Goal: Information Seeking & Learning: Learn about a topic

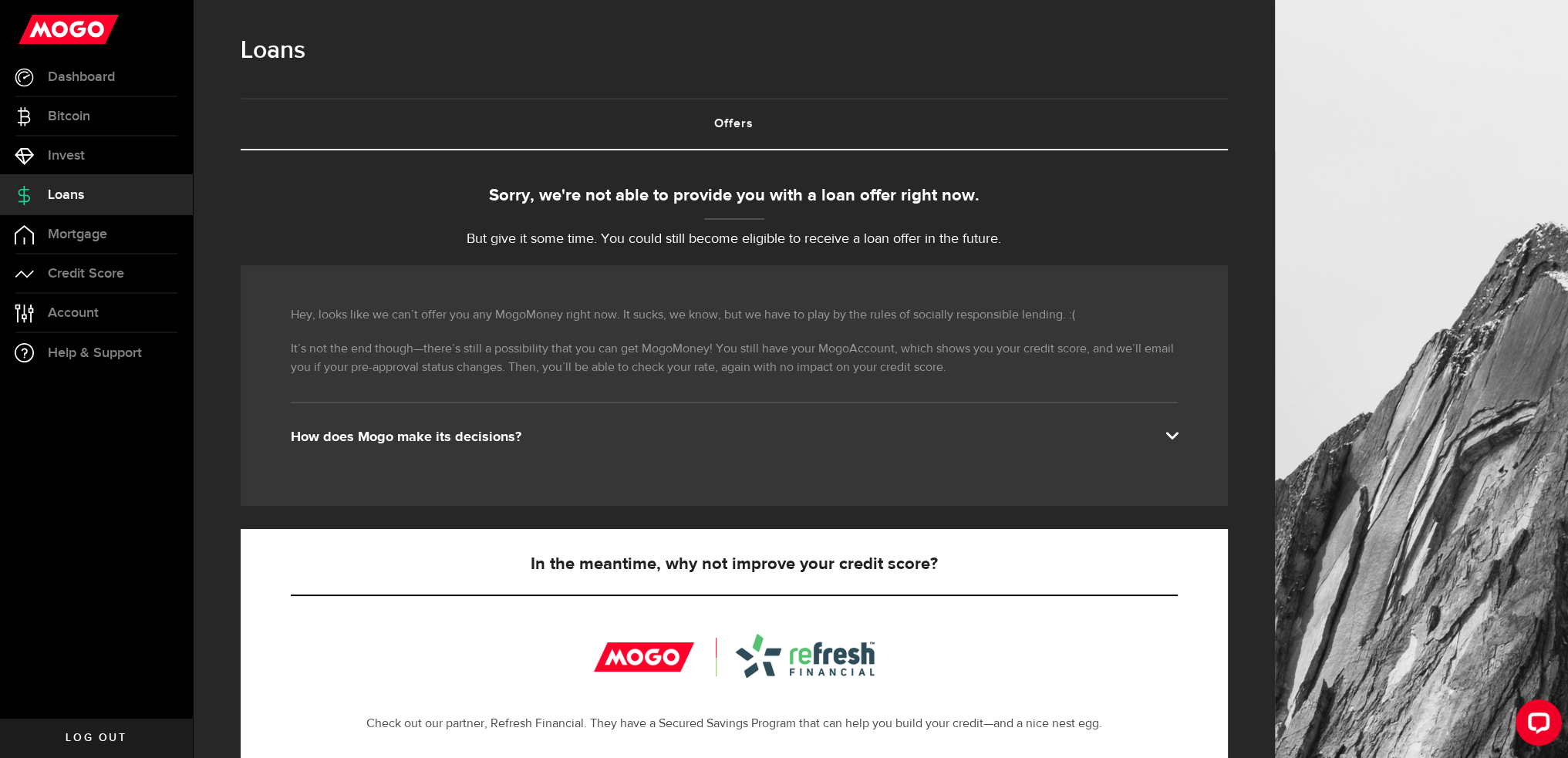
click at [1176, 434] on span at bounding box center [1171, 434] width 12 height 12
click at [441, 434] on div "How does Mogo make its decisions?" at bounding box center [734, 437] width 887 height 19
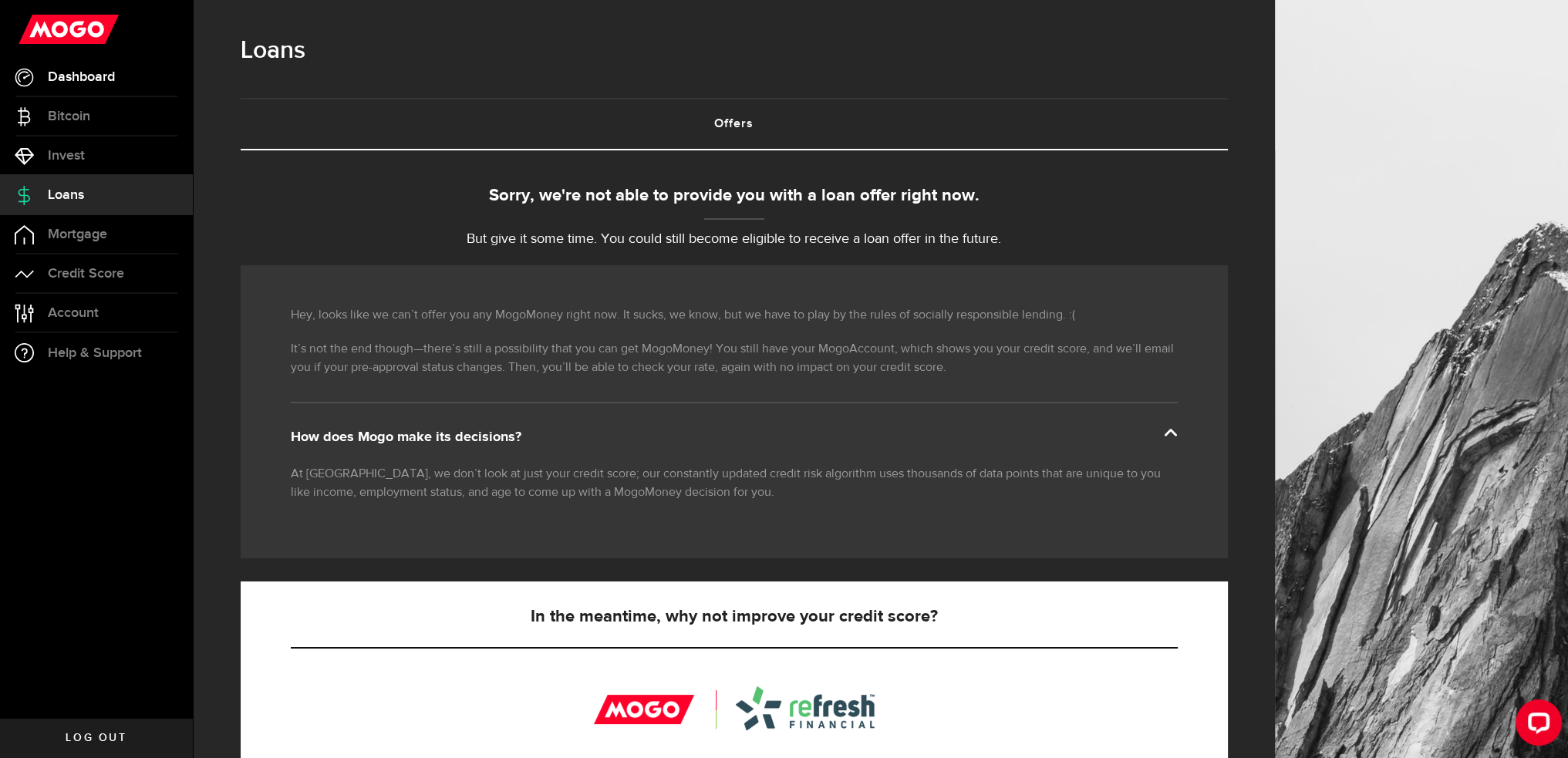
click at [67, 72] on span "Dashboard" at bounding box center [81, 76] width 67 height 14
